Goal: Use online tool/utility: Utilize a website feature to perform a specific function

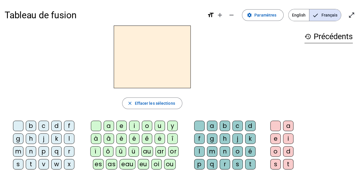
click at [23, 159] on div "s" at bounding box center [18, 164] width 10 height 10
click at [120, 127] on div "e" at bounding box center [121, 125] width 10 height 10
click at [38, 128] on div "c" at bounding box center [43, 125] width 10 height 10
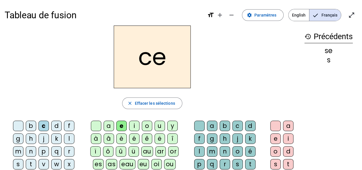
click at [64, 139] on div "l" at bounding box center [69, 138] width 10 height 10
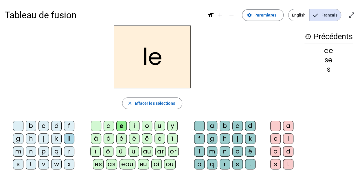
click at [51, 127] on div "d" at bounding box center [56, 125] width 10 height 10
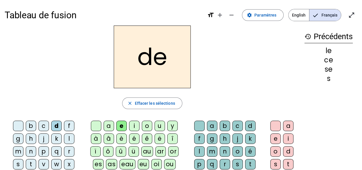
click at [158, 126] on div "u" at bounding box center [159, 125] width 10 height 10
click at [64, 136] on div "l" at bounding box center [69, 138] width 10 height 10
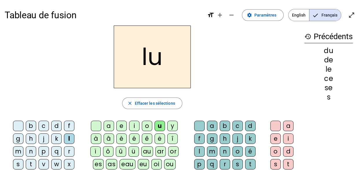
click at [49, 159] on div "v" at bounding box center [43, 164] width 10 height 10
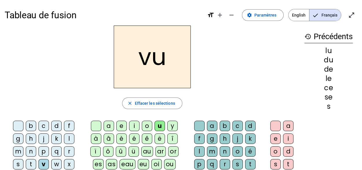
click at [23, 159] on div "s" at bounding box center [18, 164] width 10 height 10
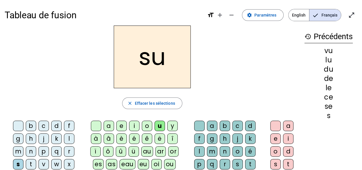
click at [232, 125] on div "c" at bounding box center [237, 125] width 10 height 10
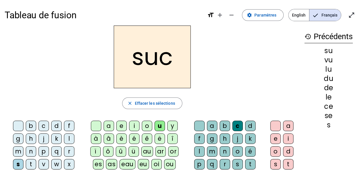
click at [121, 126] on div "e" at bounding box center [121, 125] width 10 height 10
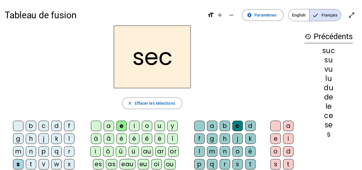
click at [111, 126] on div "a" at bounding box center [109, 125] width 10 height 10
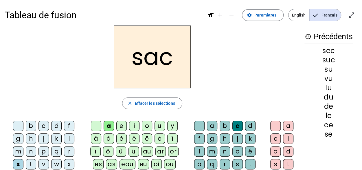
click at [120, 126] on div "e" at bounding box center [121, 125] width 10 height 10
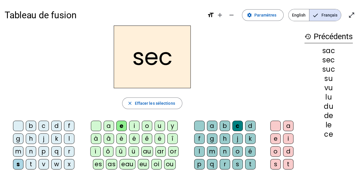
click at [107, 126] on div "a" at bounding box center [109, 125] width 10 height 10
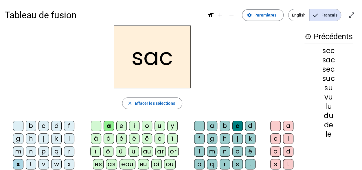
click at [64, 135] on div "l" at bounding box center [69, 138] width 10 height 10
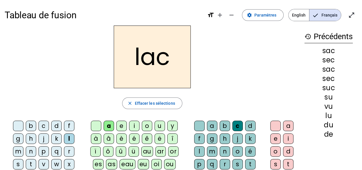
click at [26, 125] on div "b" at bounding box center [31, 125] width 10 height 10
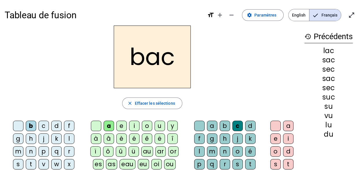
click at [36, 159] on div "t" at bounding box center [31, 164] width 10 height 10
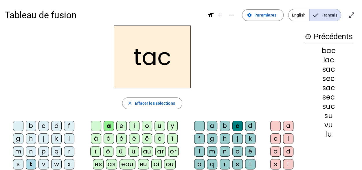
click at [148, 126] on div "o" at bounding box center [147, 125] width 10 height 10
click at [64, 153] on div "r" at bounding box center [69, 151] width 10 height 10
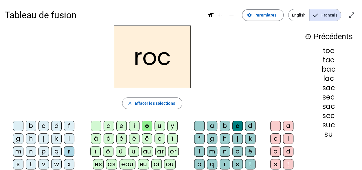
click at [23, 159] on div "s" at bounding box center [18, 164] width 10 height 10
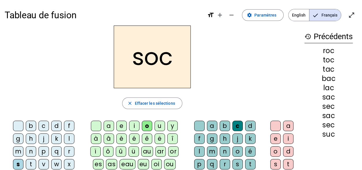
click at [205, 146] on div "l" at bounding box center [199, 151] width 10 height 10
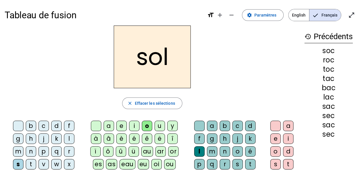
click at [26, 124] on div "b" at bounding box center [31, 125] width 10 height 10
